Goal: Transaction & Acquisition: Purchase product/service

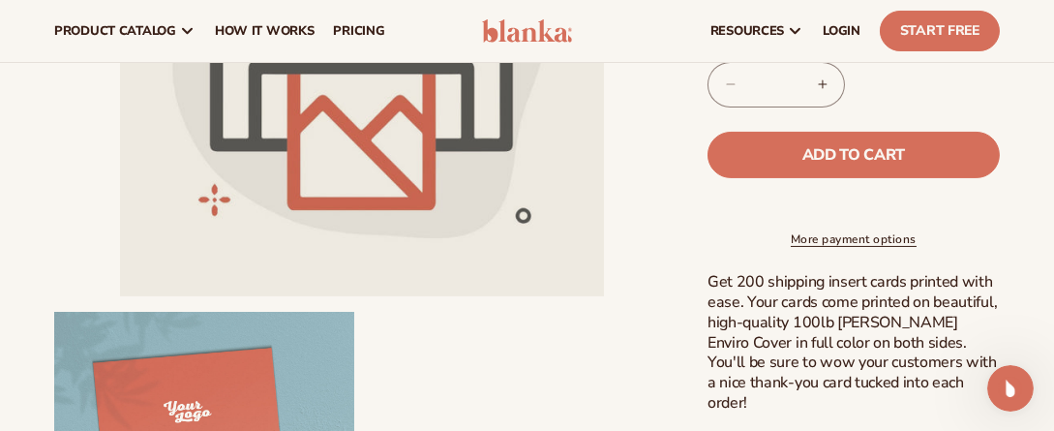
scroll to position [2, 0]
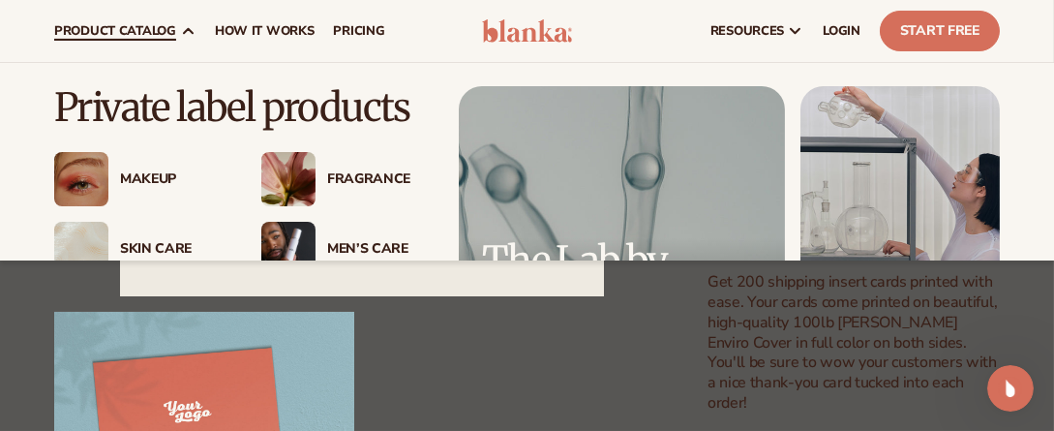
click at [184, 32] on icon at bounding box center [188, 31] width 9 height 5
click at [159, 30] on span "product catalog" at bounding box center [115, 30] width 122 height 15
click at [132, 30] on span "product catalog" at bounding box center [115, 30] width 122 height 15
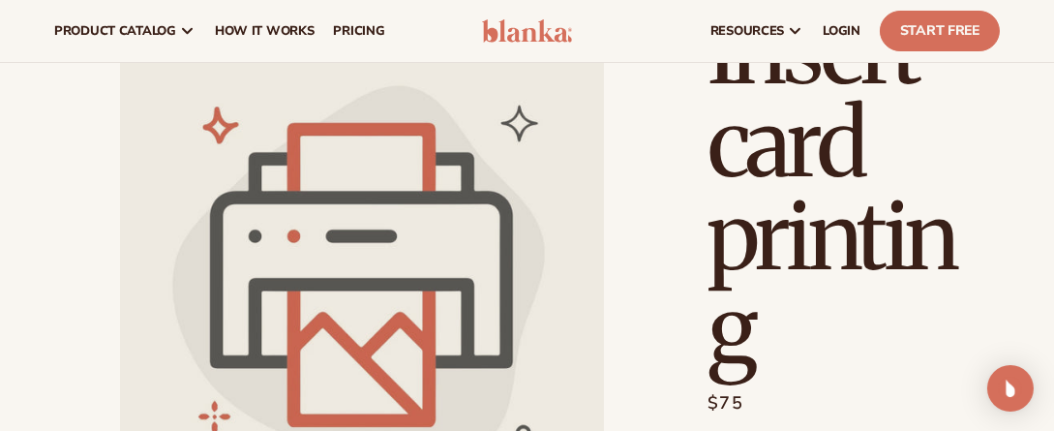
scroll to position [39, 0]
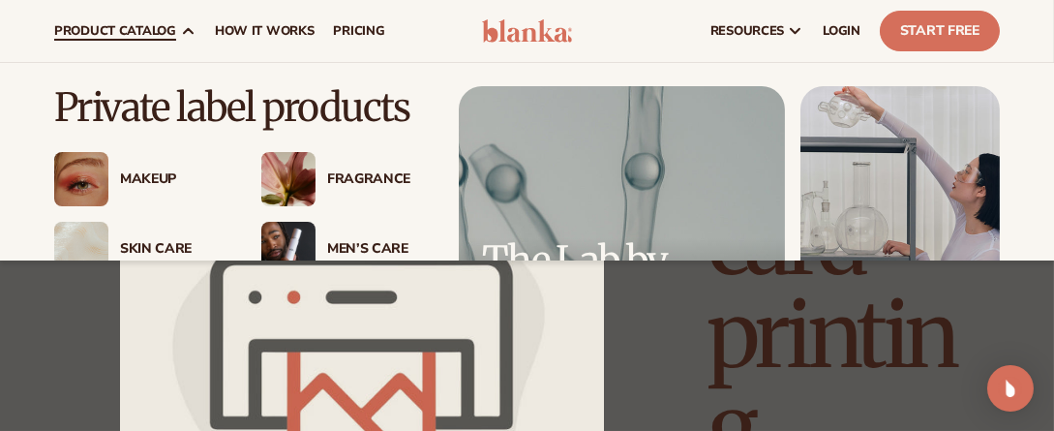
click at [92, 180] on img at bounding box center [81, 179] width 54 height 54
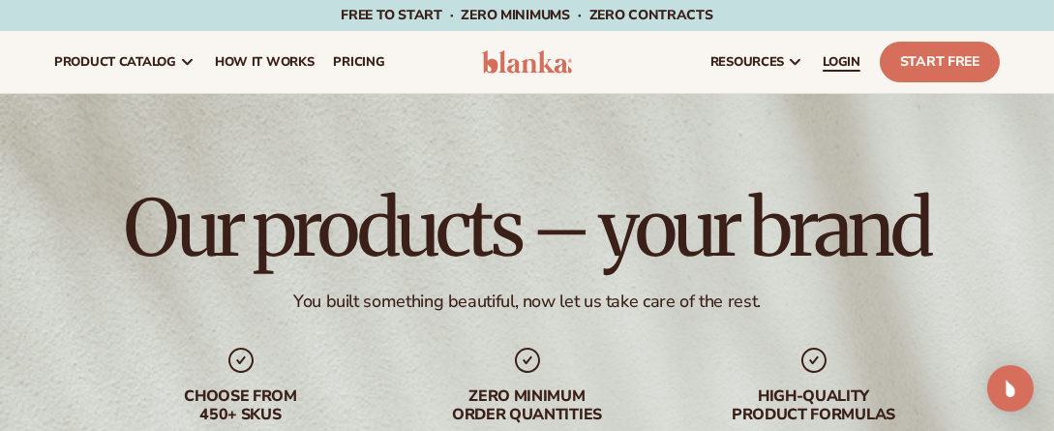
click at [835, 60] on span "LOGIN" at bounding box center [842, 61] width 38 height 15
